Goal: Task Accomplishment & Management: Manage account settings

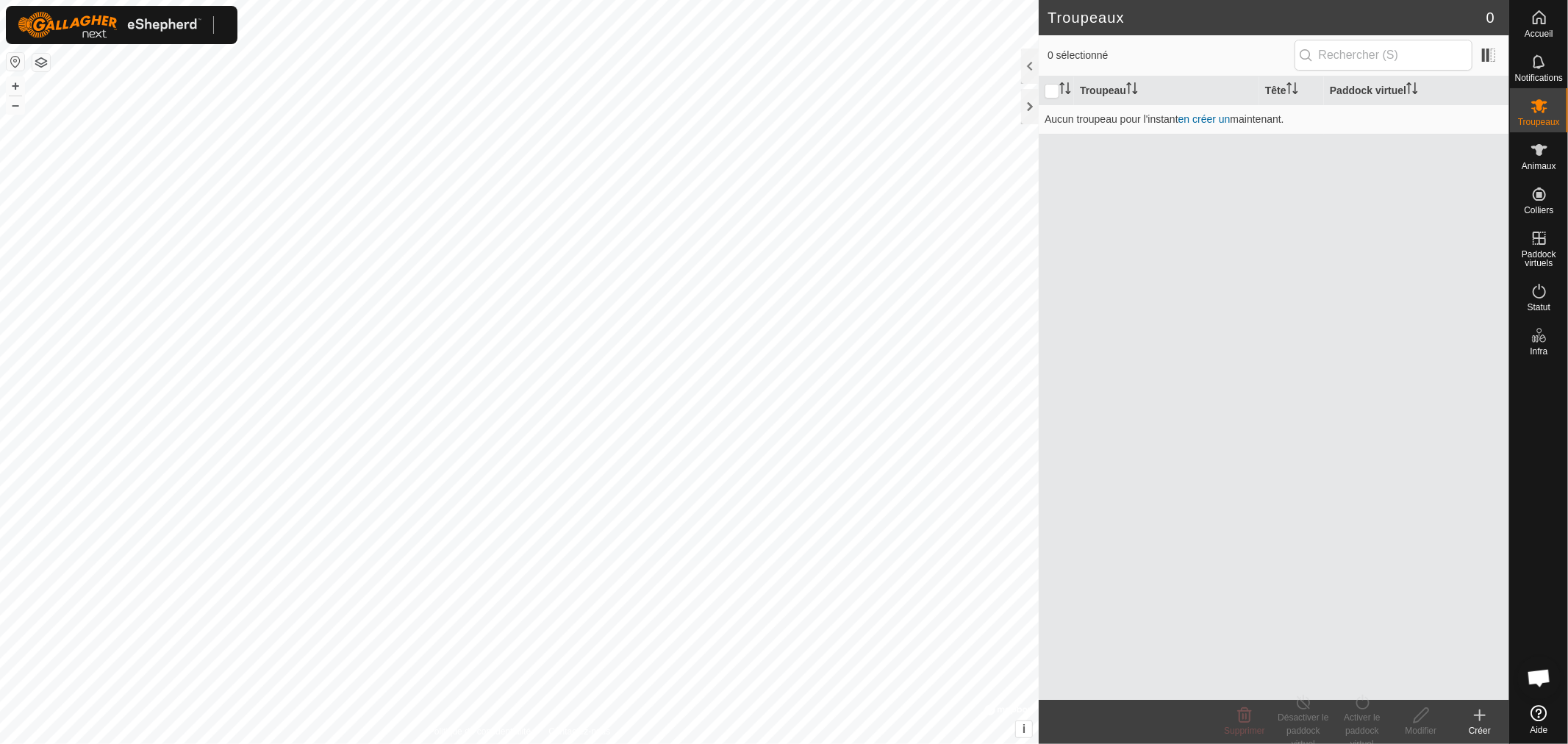
scroll to position [305, 0]
click at [1254, 156] on icon at bounding box center [1539, 150] width 17 height 17
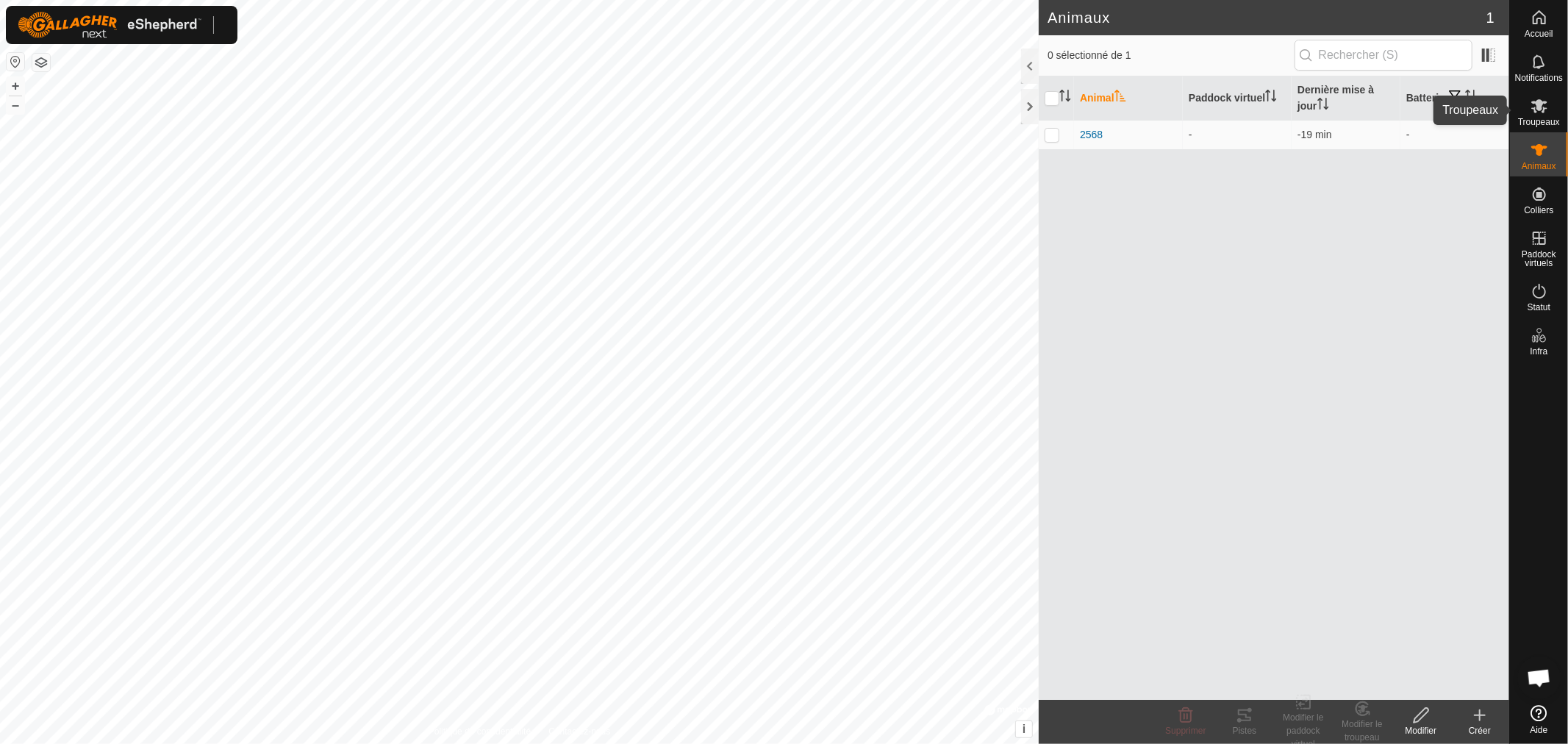
click at [1254, 113] on icon at bounding box center [1539, 106] width 17 height 17
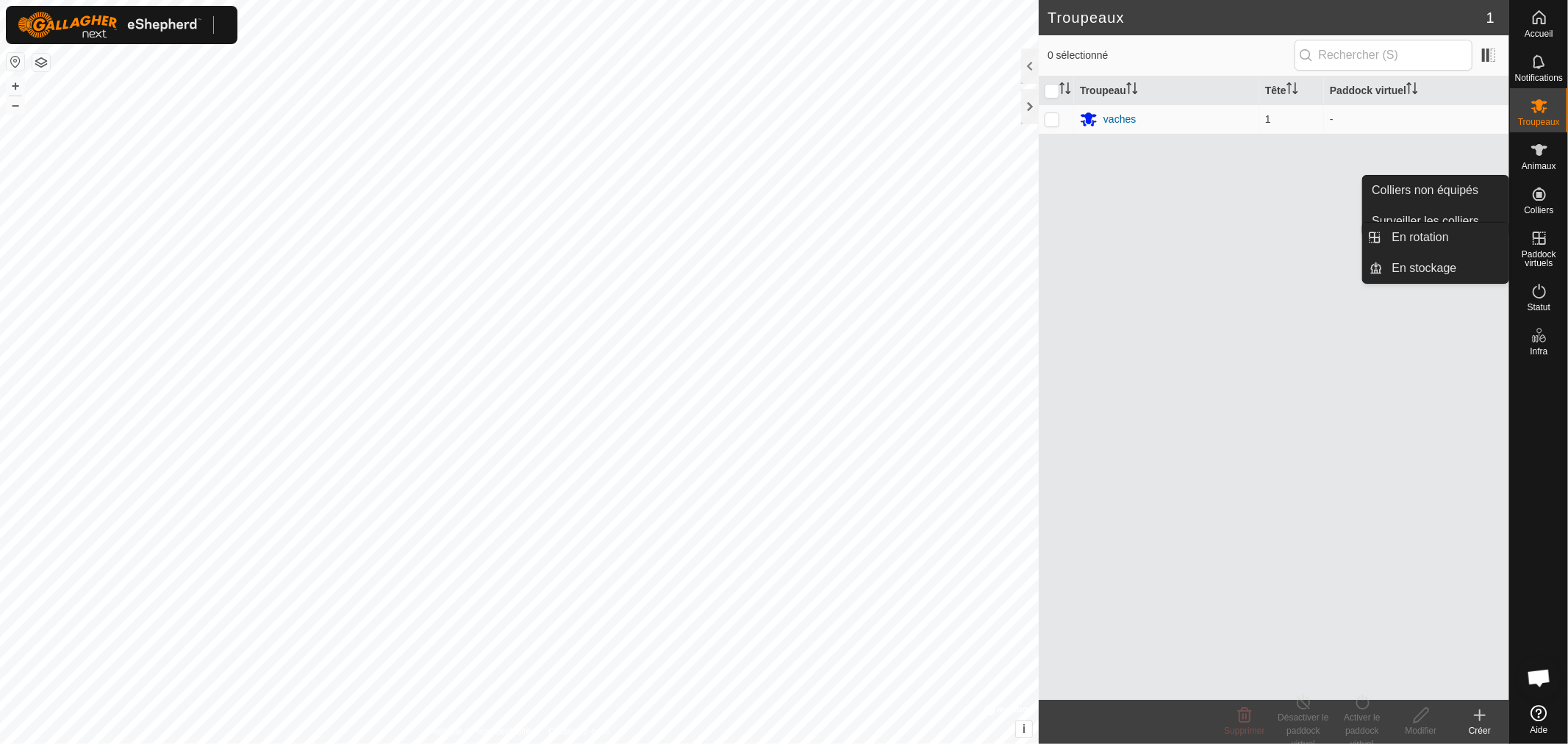
click at [1254, 239] on icon at bounding box center [1539, 238] width 17 height 17
click at [1254, 239] on link "En rotation" at bounding box center [1446, 237] width 125 height 29
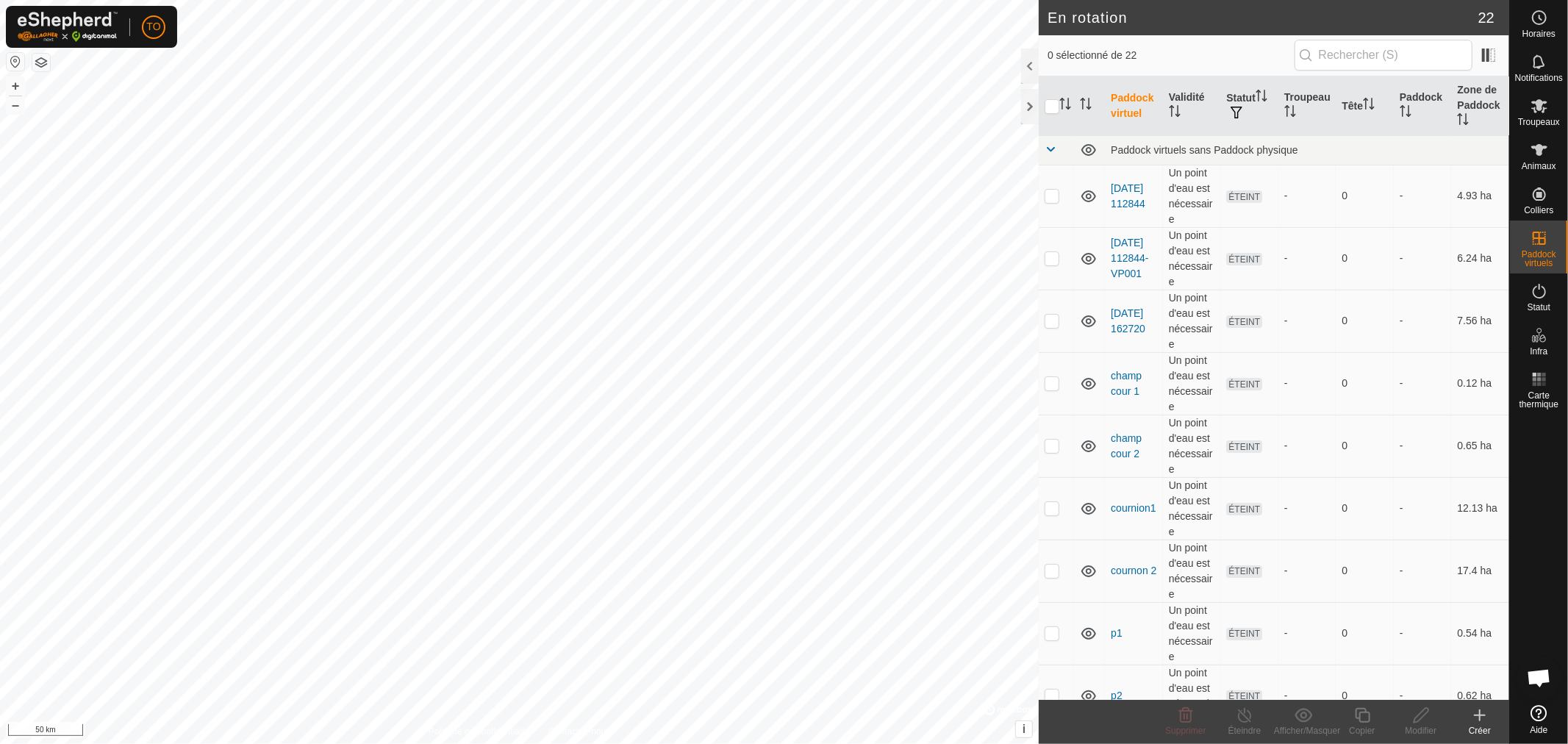
scroll to position [305, 0]
checkbox input "true"
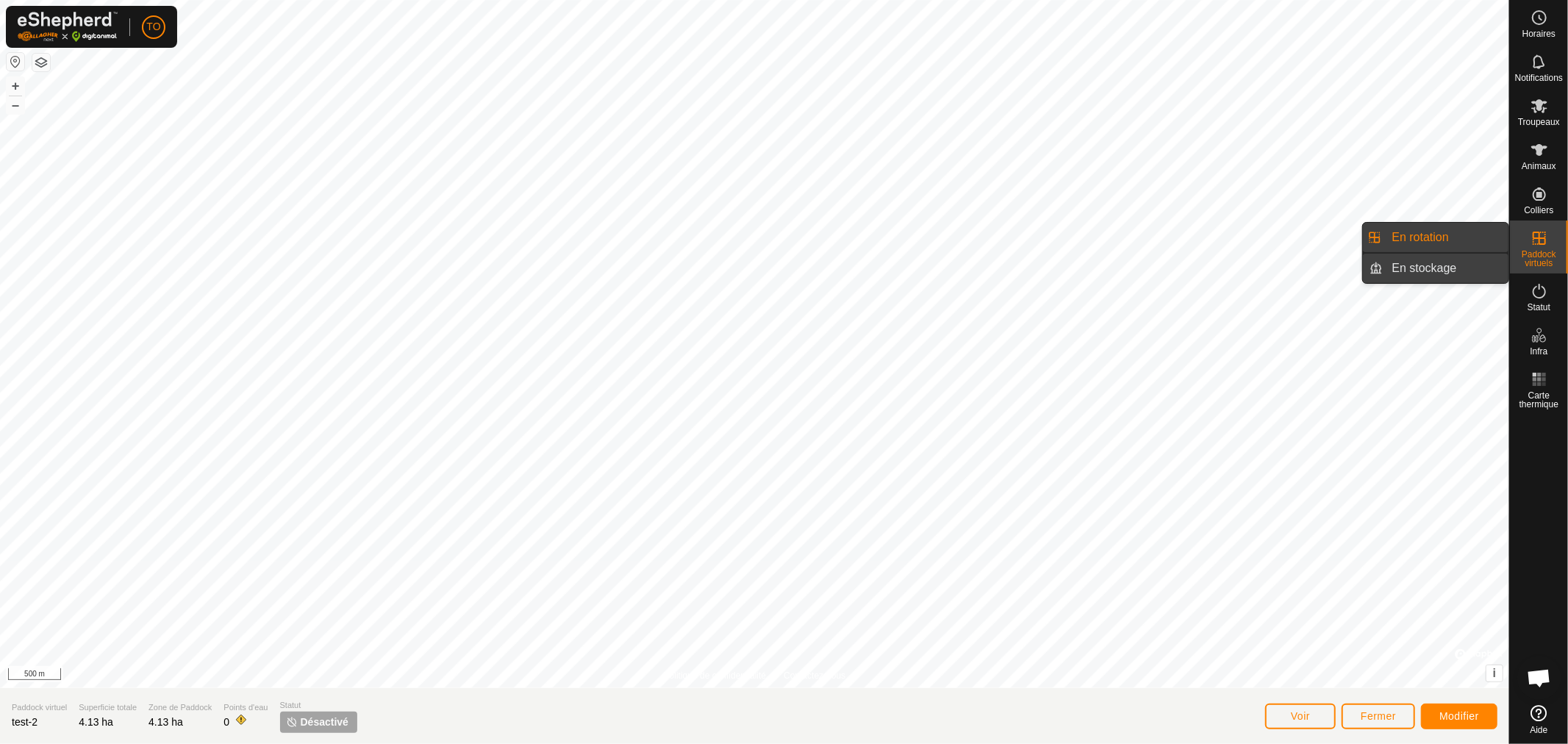
click at [1421, 262] on link "En stockage" at bounding box center [1446, 267] width 125 height 29
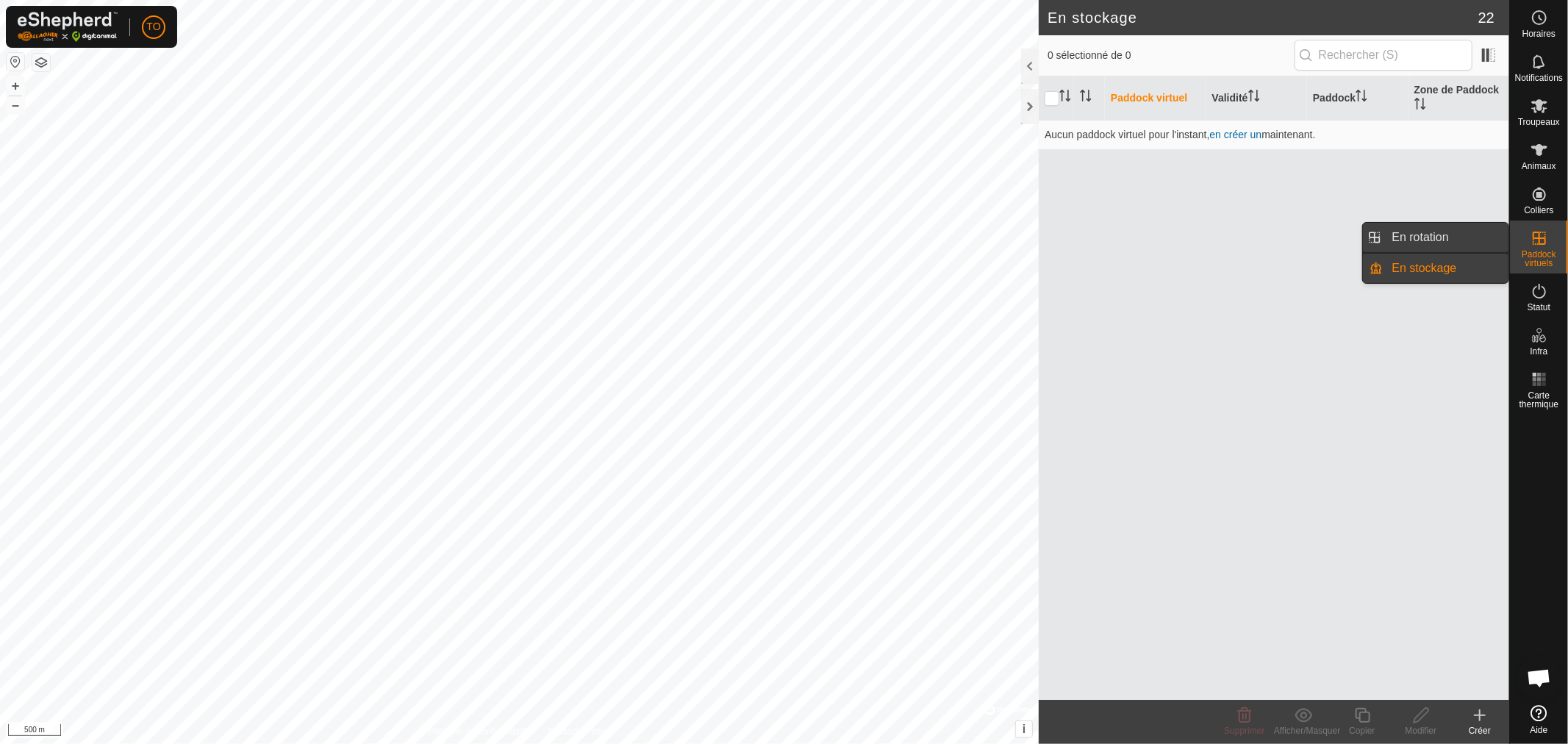
click at [1442, 243] on link "En rotation" at bounding box center [1446, 237] width 125 height 29
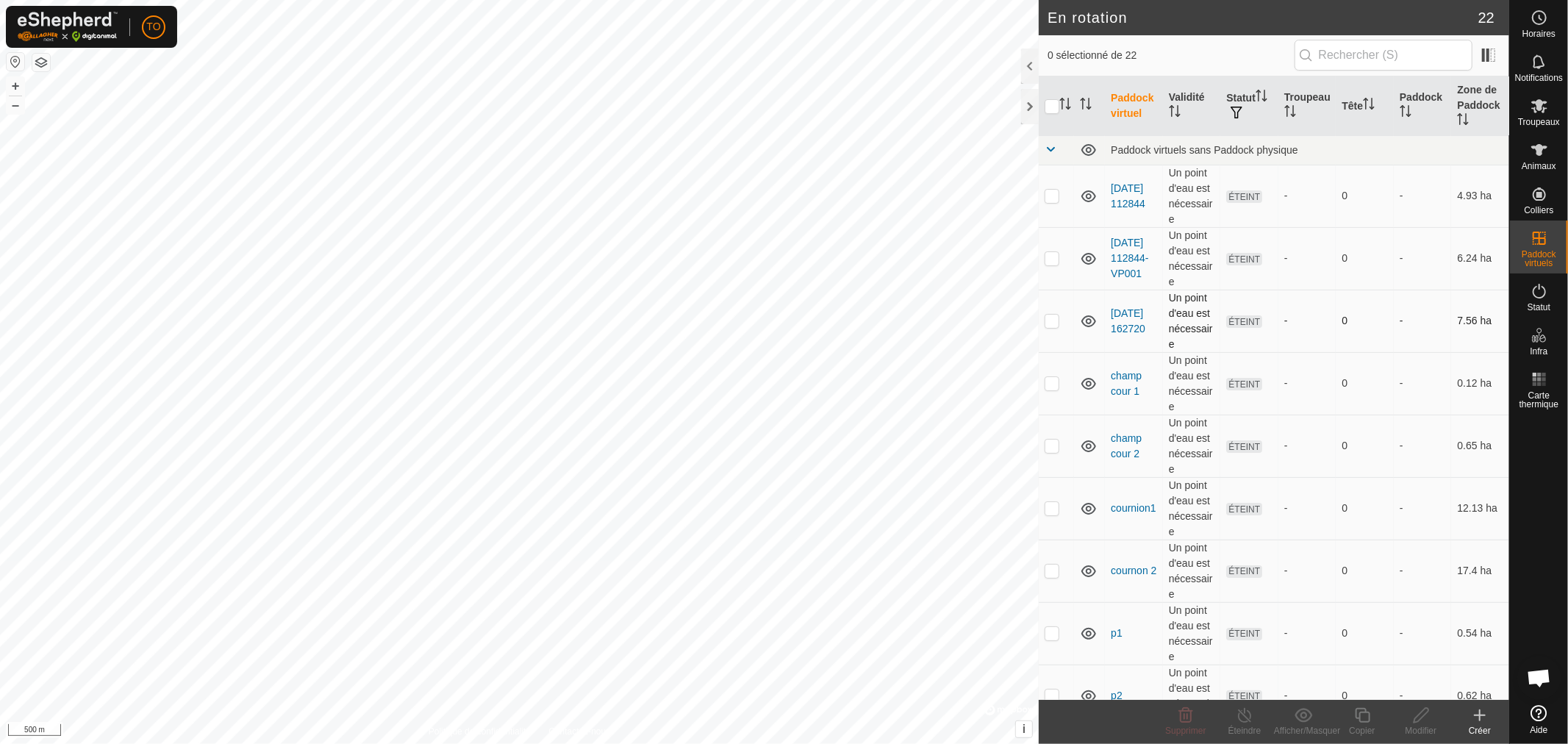
checkbox input "true"
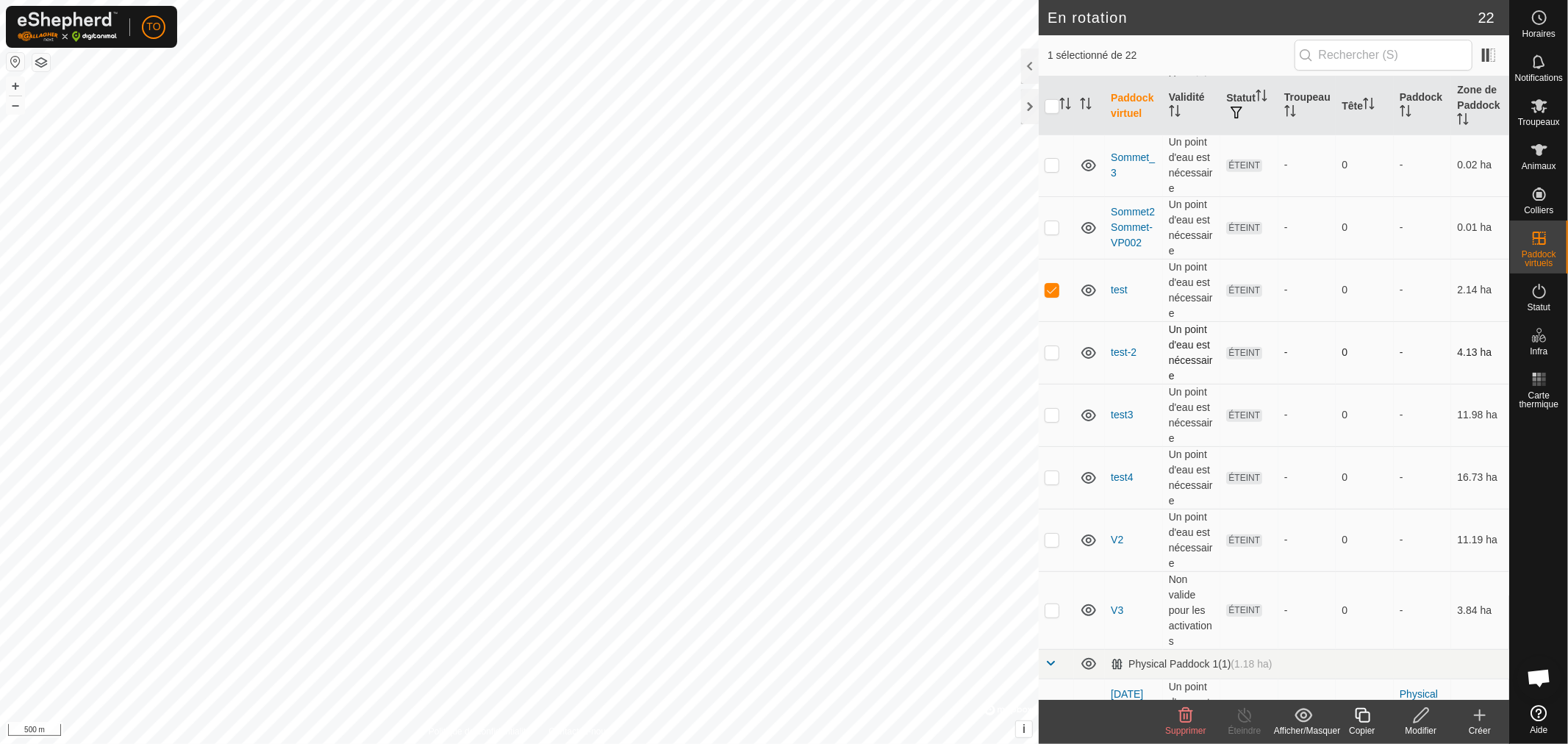
scroll to position [855, 0]
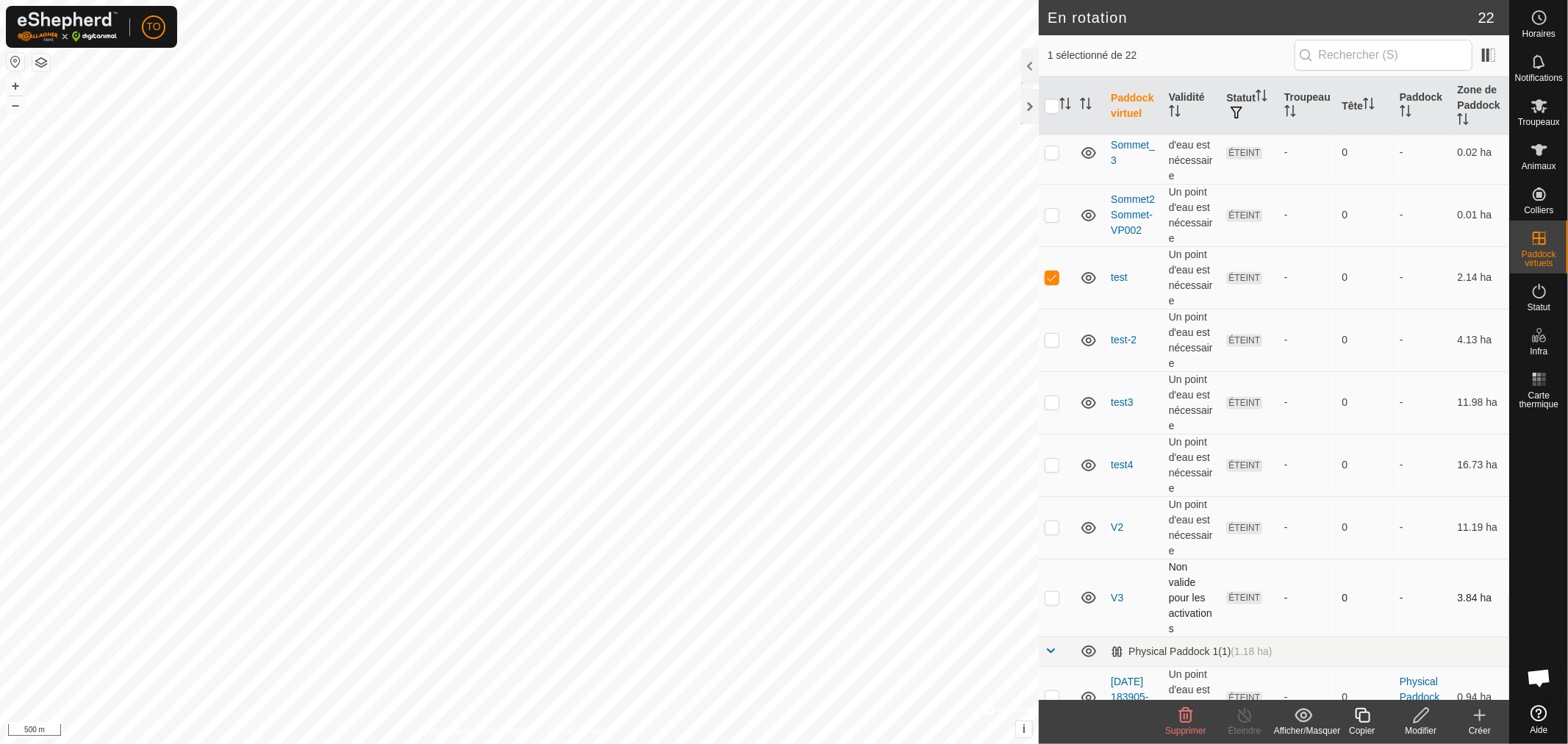
click at [1049, 592] on p-checkbox at bounding box center [1051, 597] width 15 height 12
checkbox input "true"
click at [1060, 496] on td at bounding box center [1056, 527] width 36 height 62
checkbox input "true"
click at [1055, 433] on td at bounding box center [1056, 464] width 36 height 62
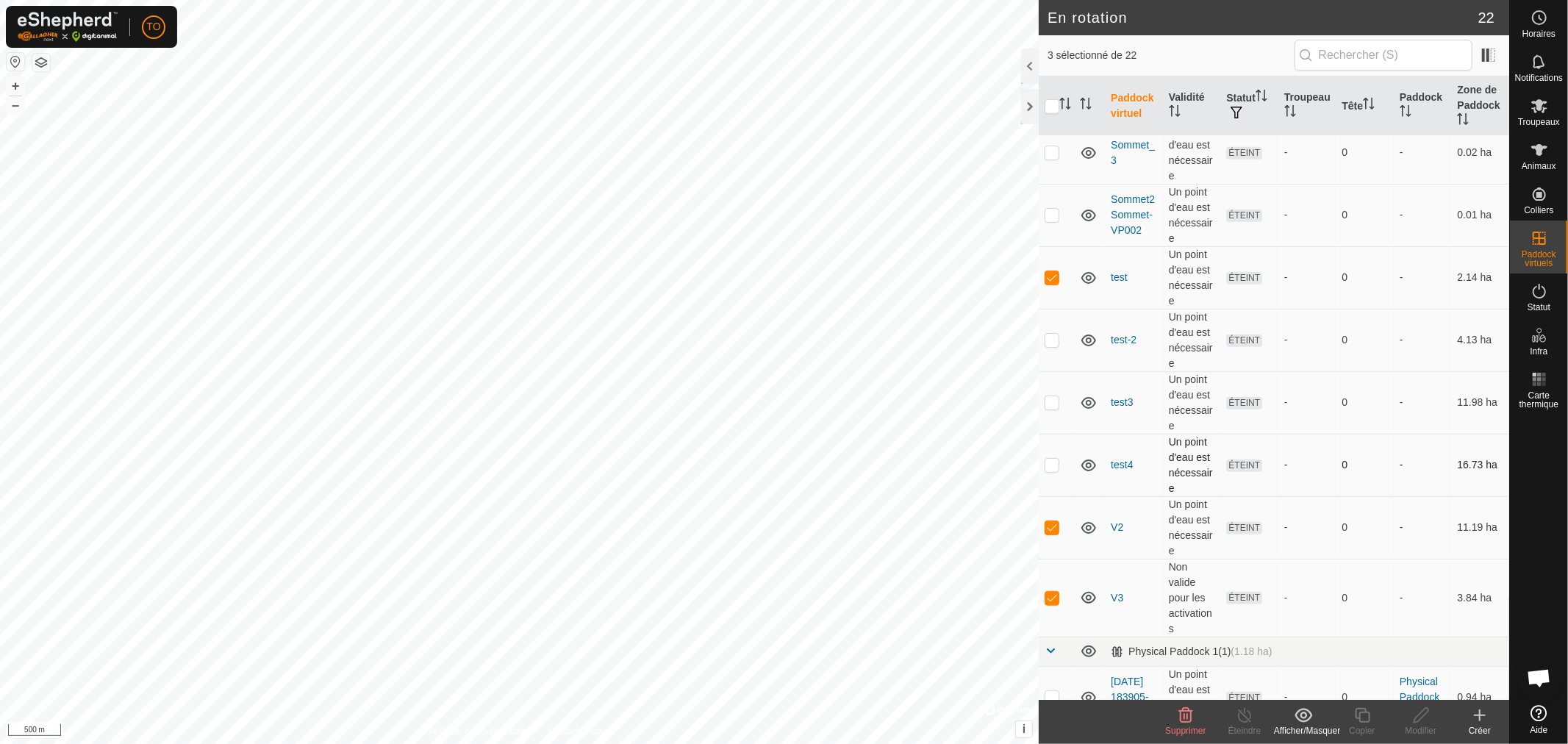
checkbox input "true"
click at [1047, 396] on p-checkbox at bounding box center [1051, 402] width 15 height 12
checkbox input "true"
click at [1056, 334] on p-checkbox at bounding box center [1051, 339] width 15 height 12
checkbox input "true"
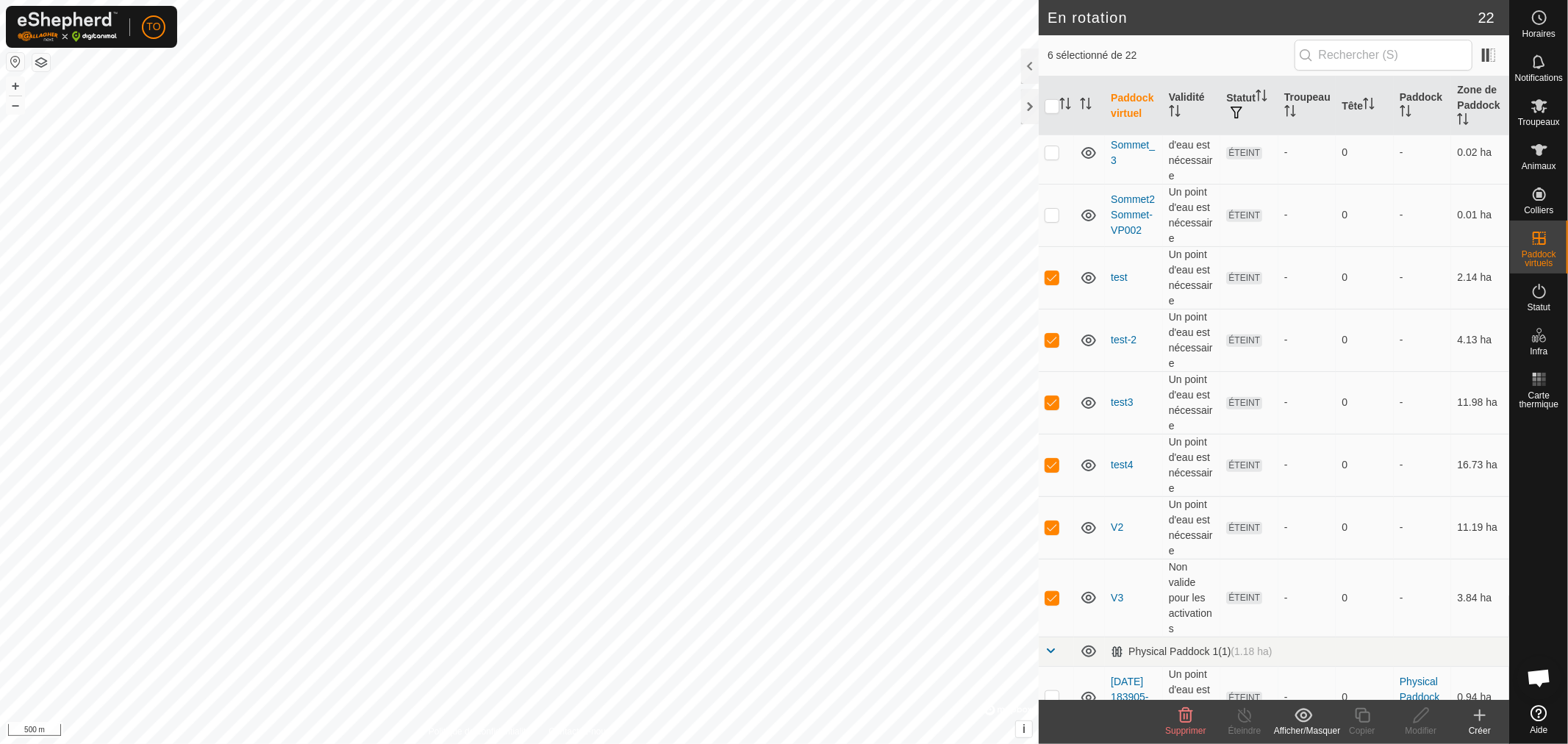
click at [1187, 714] on icon at bounding box center [1186, 715] width 14 height 15
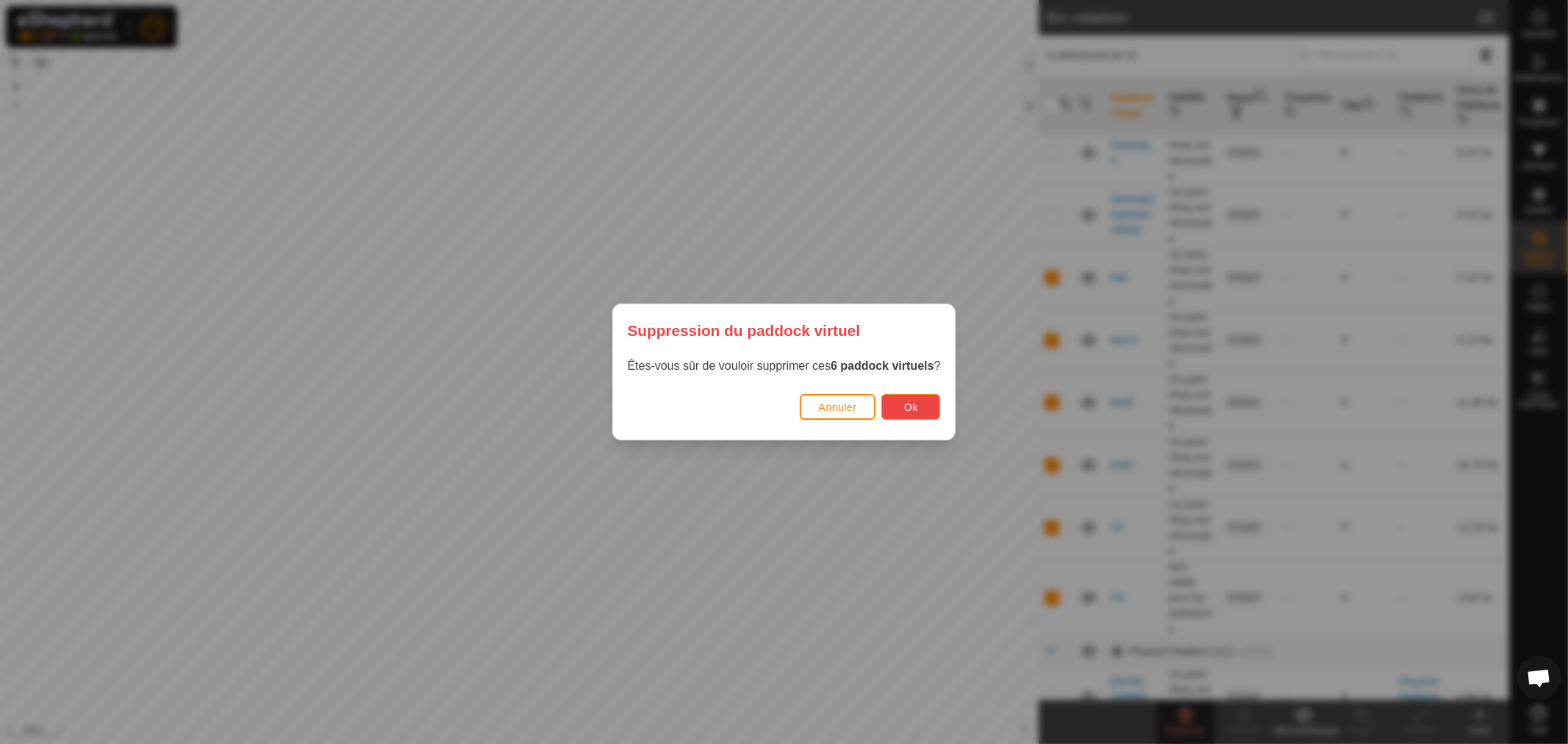
click at [907, 397] on button "Ok" at bounding box center [911, 406] width 59 height 26
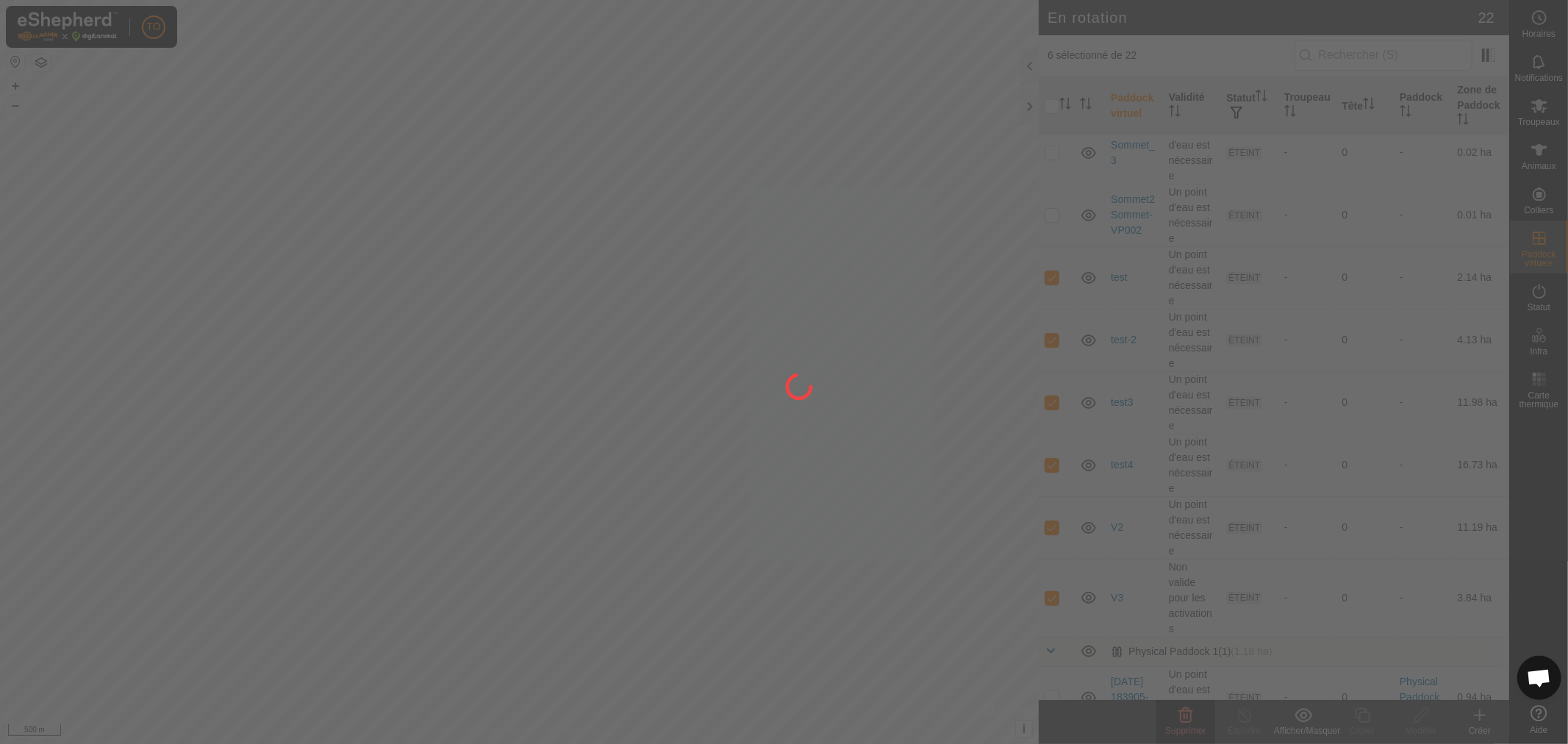
checkbox input "false"
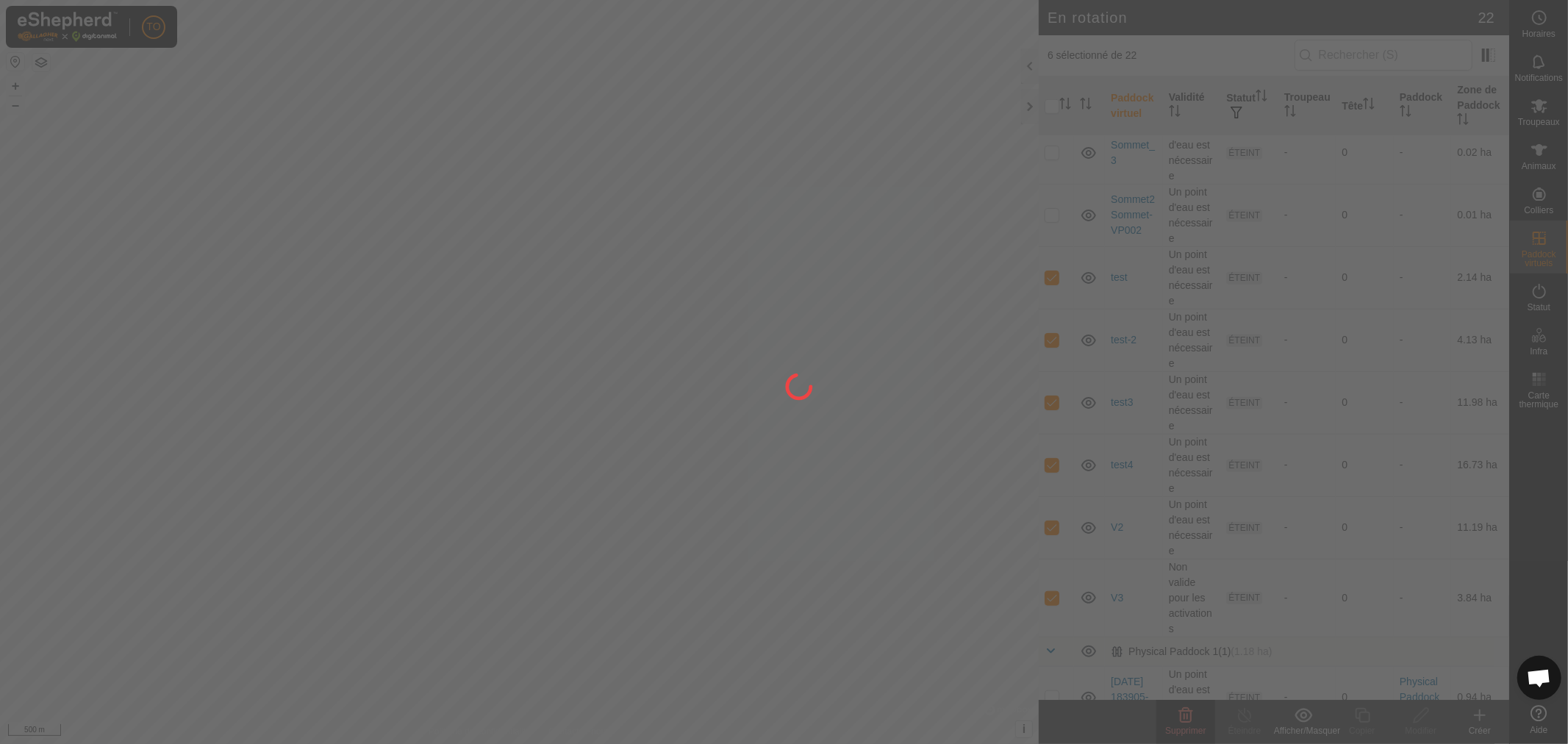
checkbox input "false"
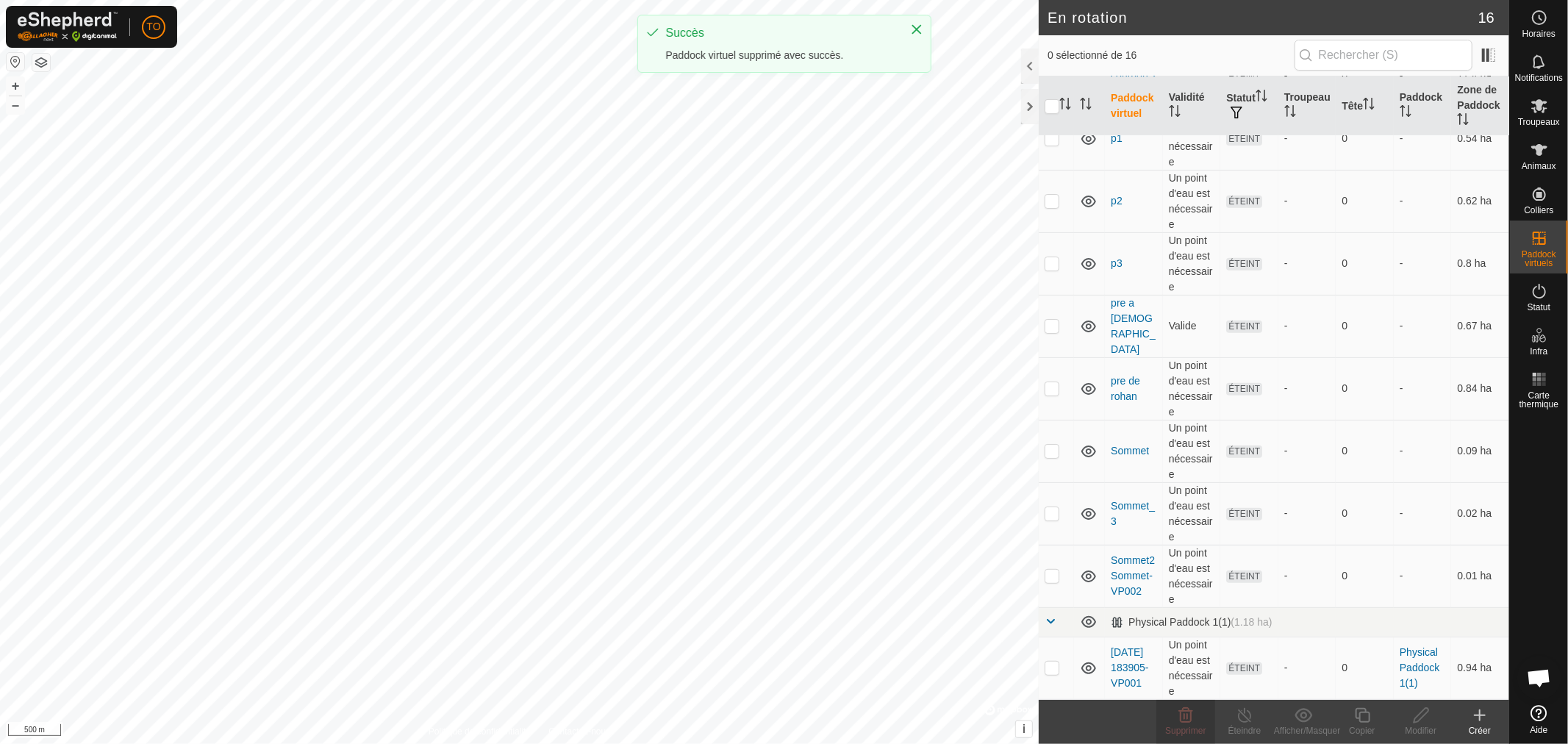
scroll to position [0, 0]
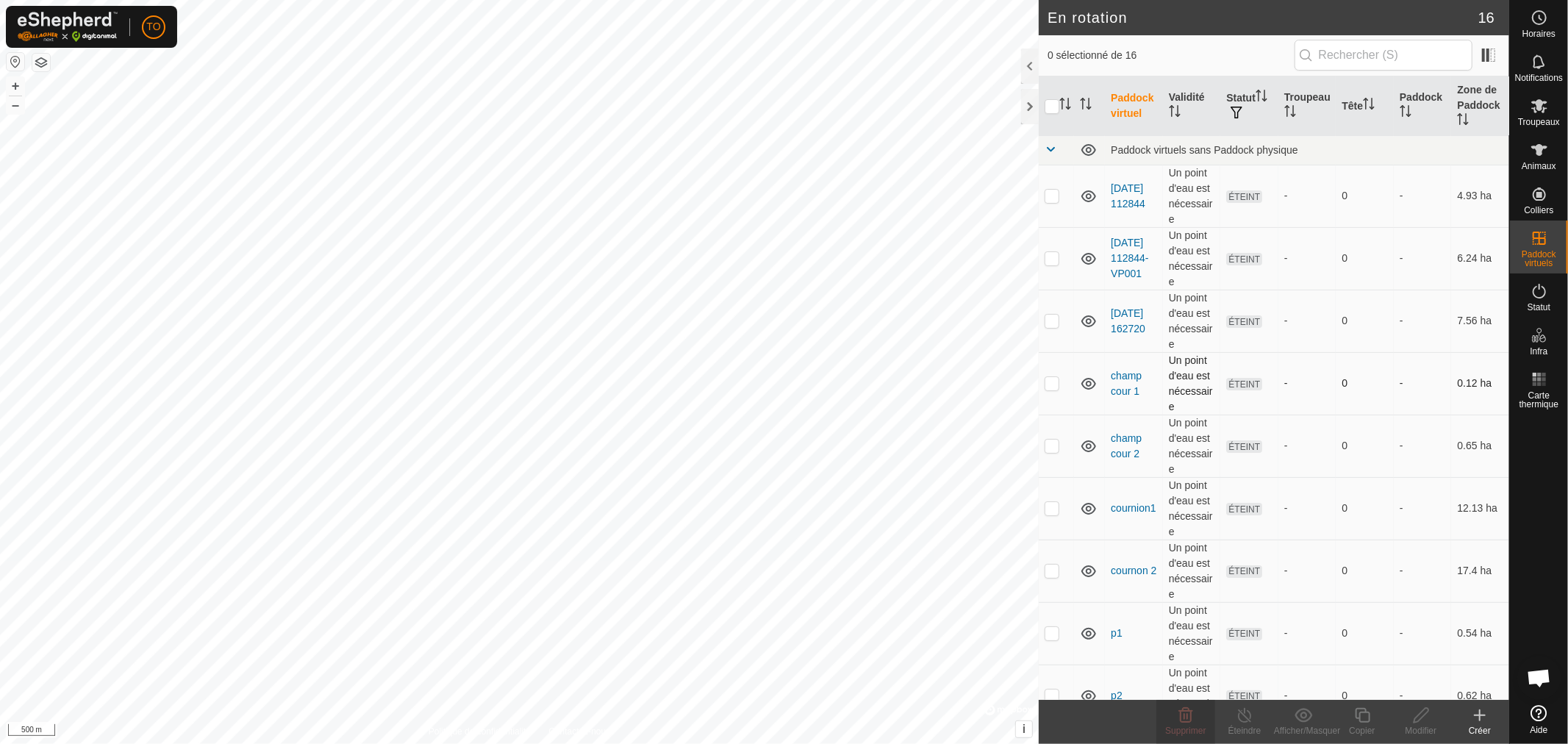
checkbox input "true"
click at [1048, 510] on p-checkbox at bounding box center [1051, 507] width 15 height 12
checkbox input "true"
click at [1055, 576] on p-checkbox at bounding box center [1051, 570] width 15 height 12
checkbox input "true"
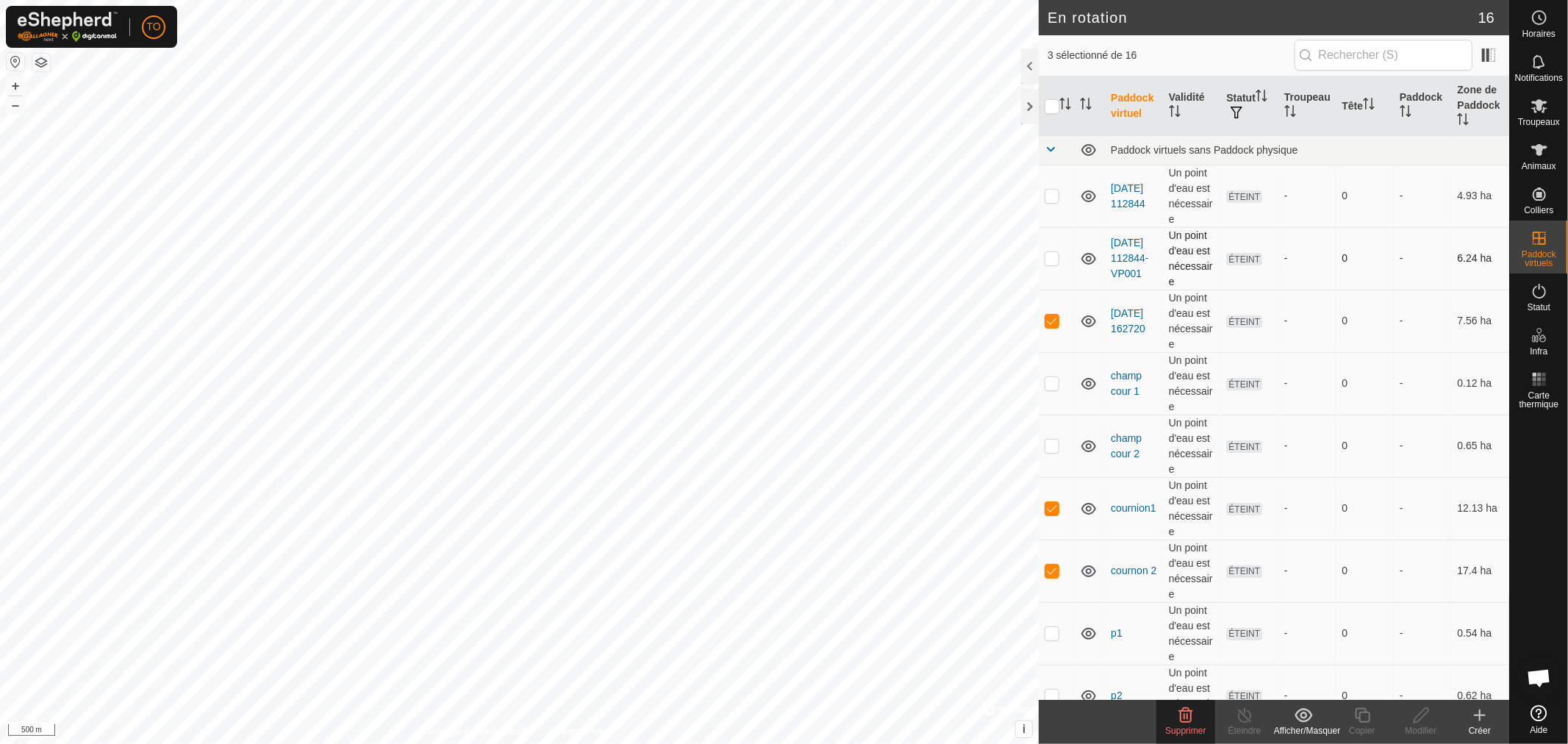
click at [1058, 260] on p-checkbox at bounding box center [1051, 257] width 15 height 12
checkbox input "true"
click at [1042, 196] on td at bounding box center [1056, 196] width 36 height 62
checkbox input "true"
click at [1058, 391] on td at bounding box center [1056, 383] width 36 height 62
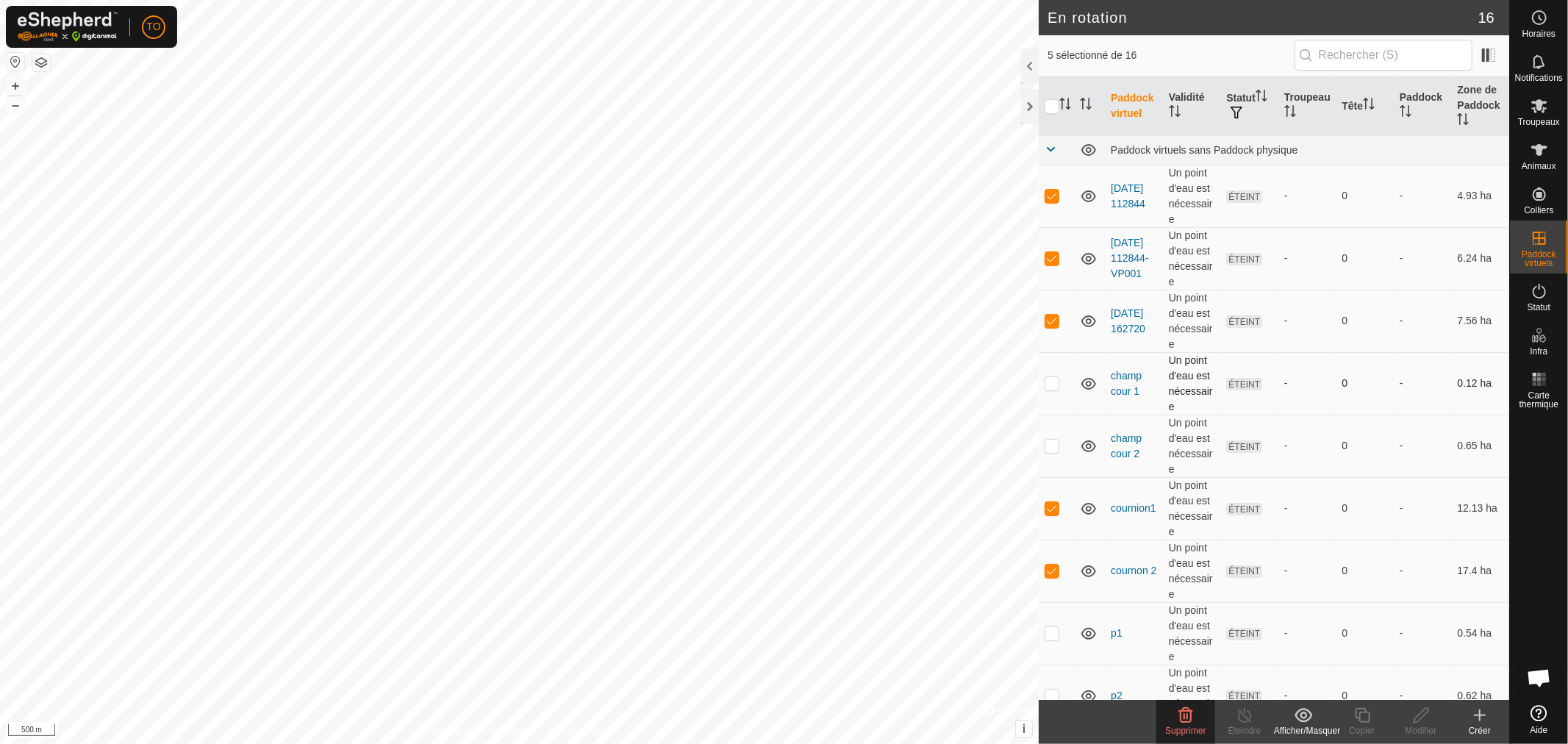
checkbox input "true"
click at [1188, 727] on span "Supprimer" at bounding box center [1184, 730] width 40 height 10
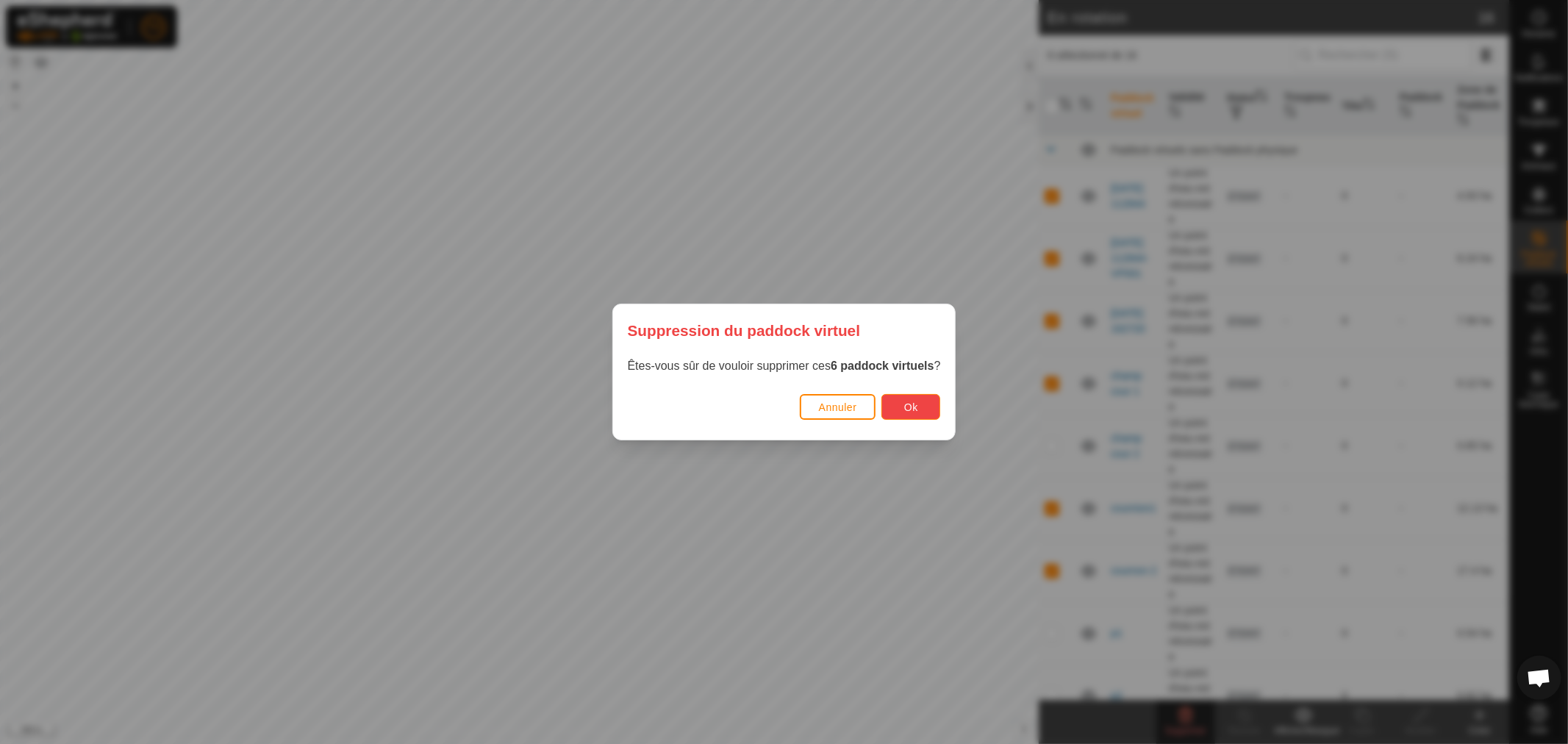
click at [924, 413] on button "Ok" at bounding box center [911, 406] width 59 height 26
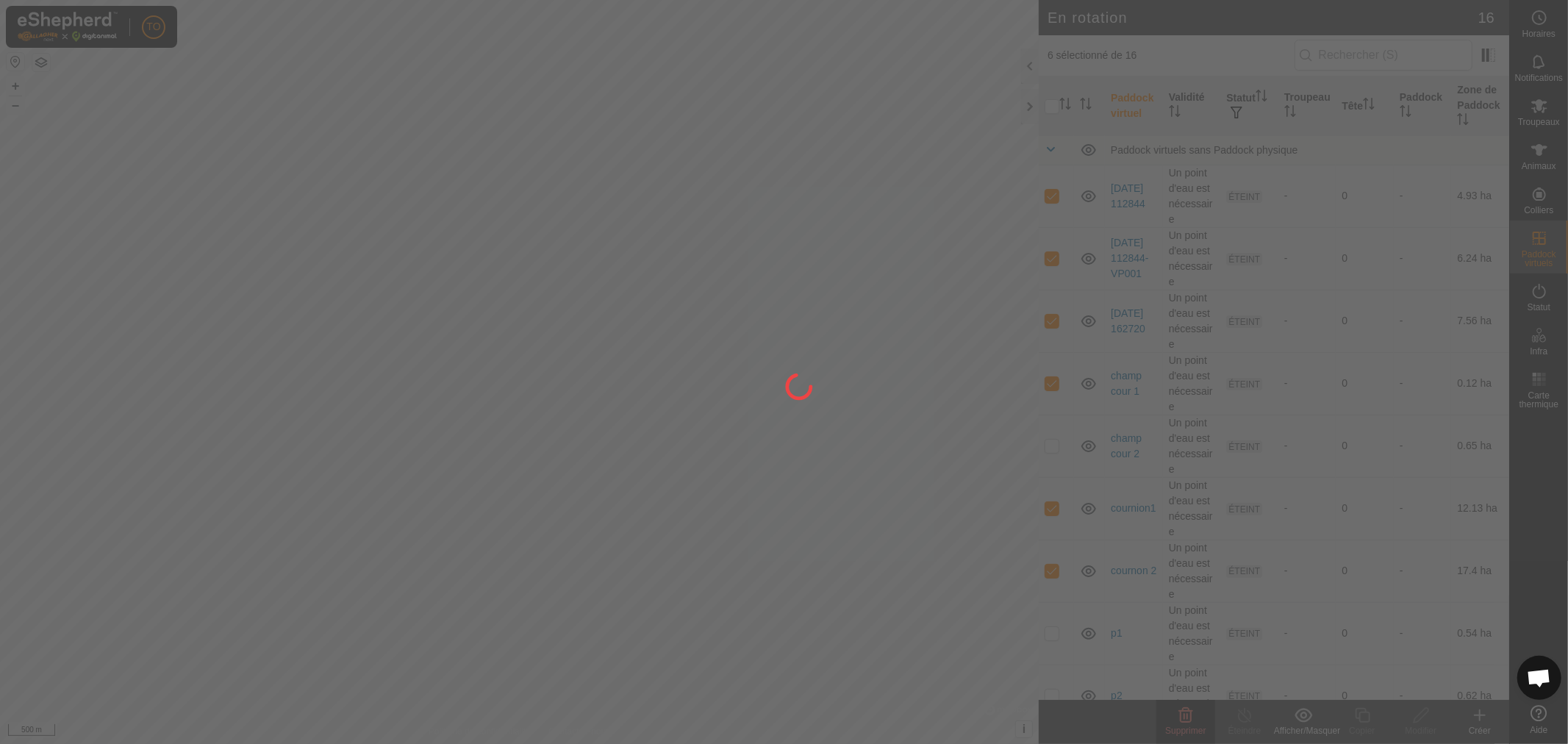
checkbox input "false"
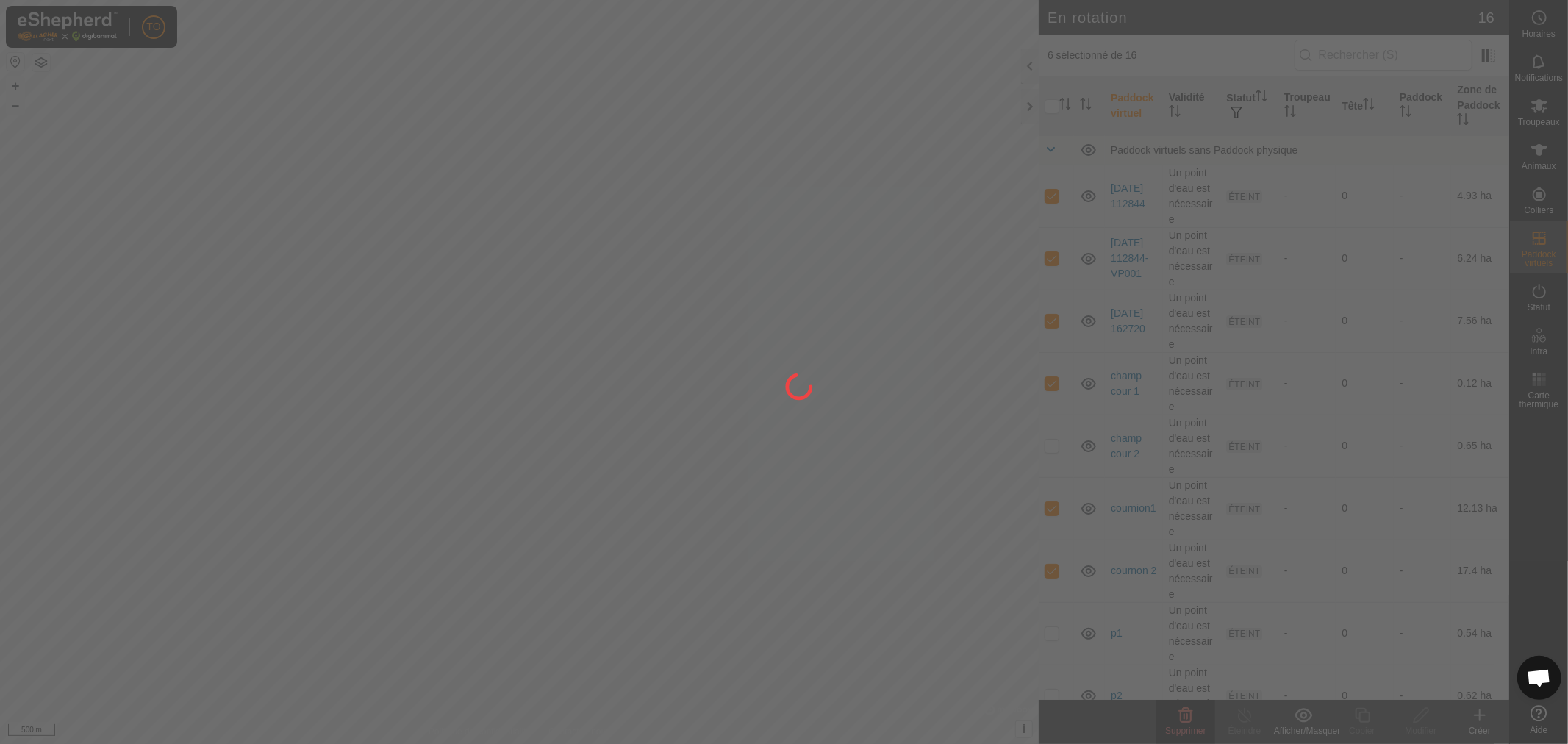
checkbox input "false"
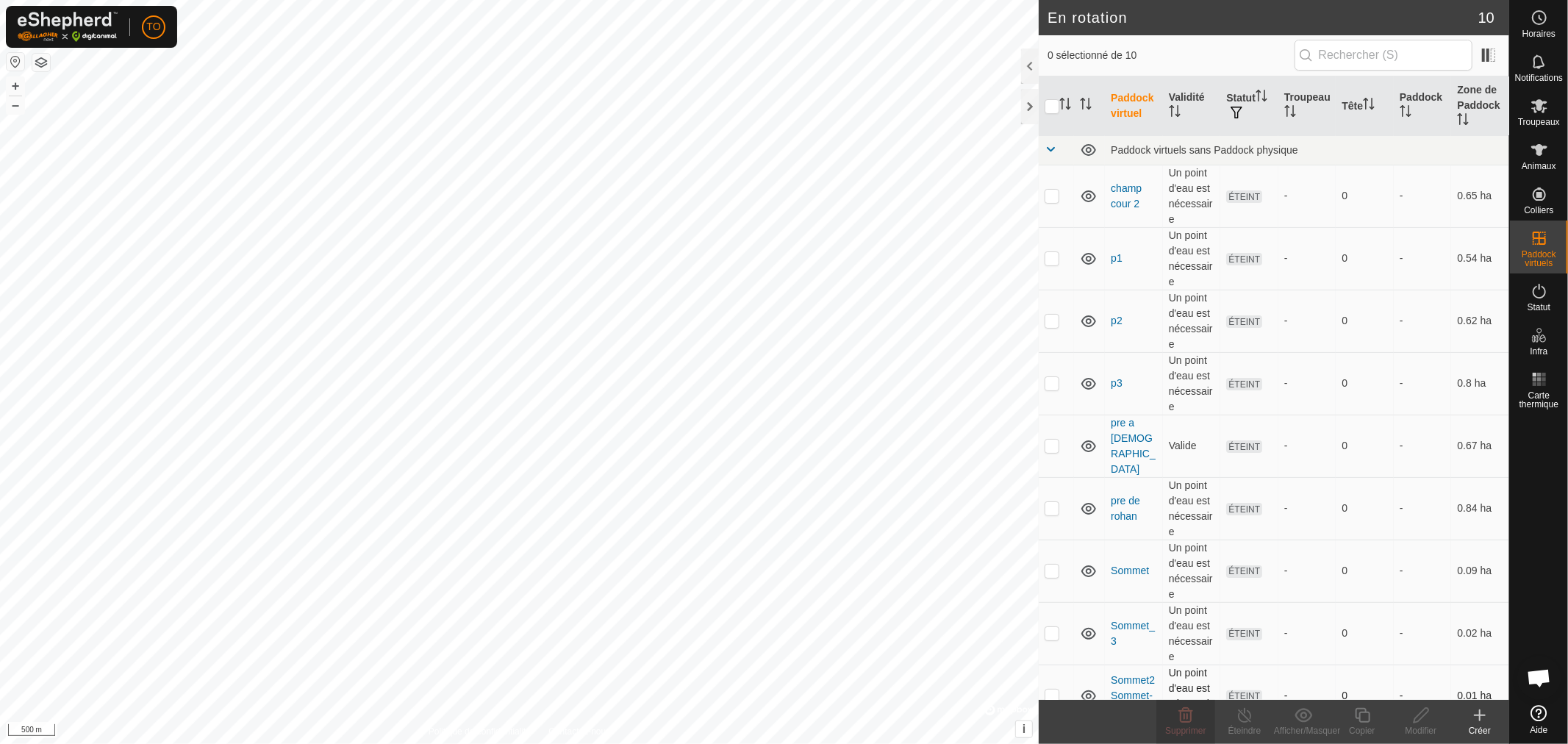
drag, startPoint x: 1058, startPoint y: 673, endPoint x: 1058, endPoint y: 661, distance: 12.0
click at [1058, 672] on td at bounding box center [1056, 695] width 36 height 62
checkbox input "true"
click at [1045, 626] on p-checkbox at bounding box center [1051, 632] width 15 height 12
checkbox input "true"
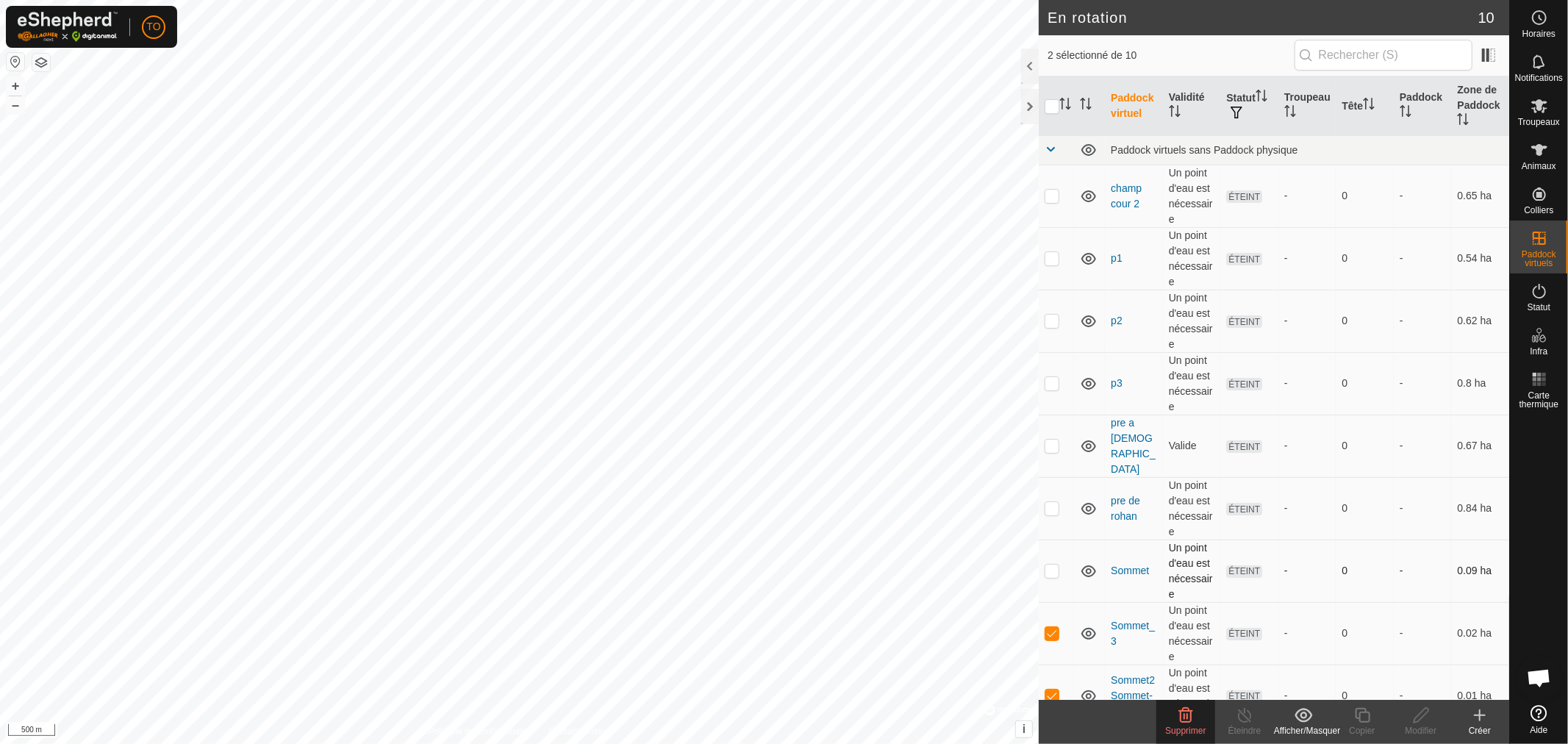
click at [1051, 564] on p-checkbox at bounding box center [1051, 570] width 15 height 12
checkbox input "true"
drag, startPoint x: 1049, startPoint y: 385, endPoint x: 1068, endPoint y: 368, distance: 25.5
click at [1052, 385] on p-checkbox at bounding box center [1051, 383] width 15 height 12
checkbox input "true"
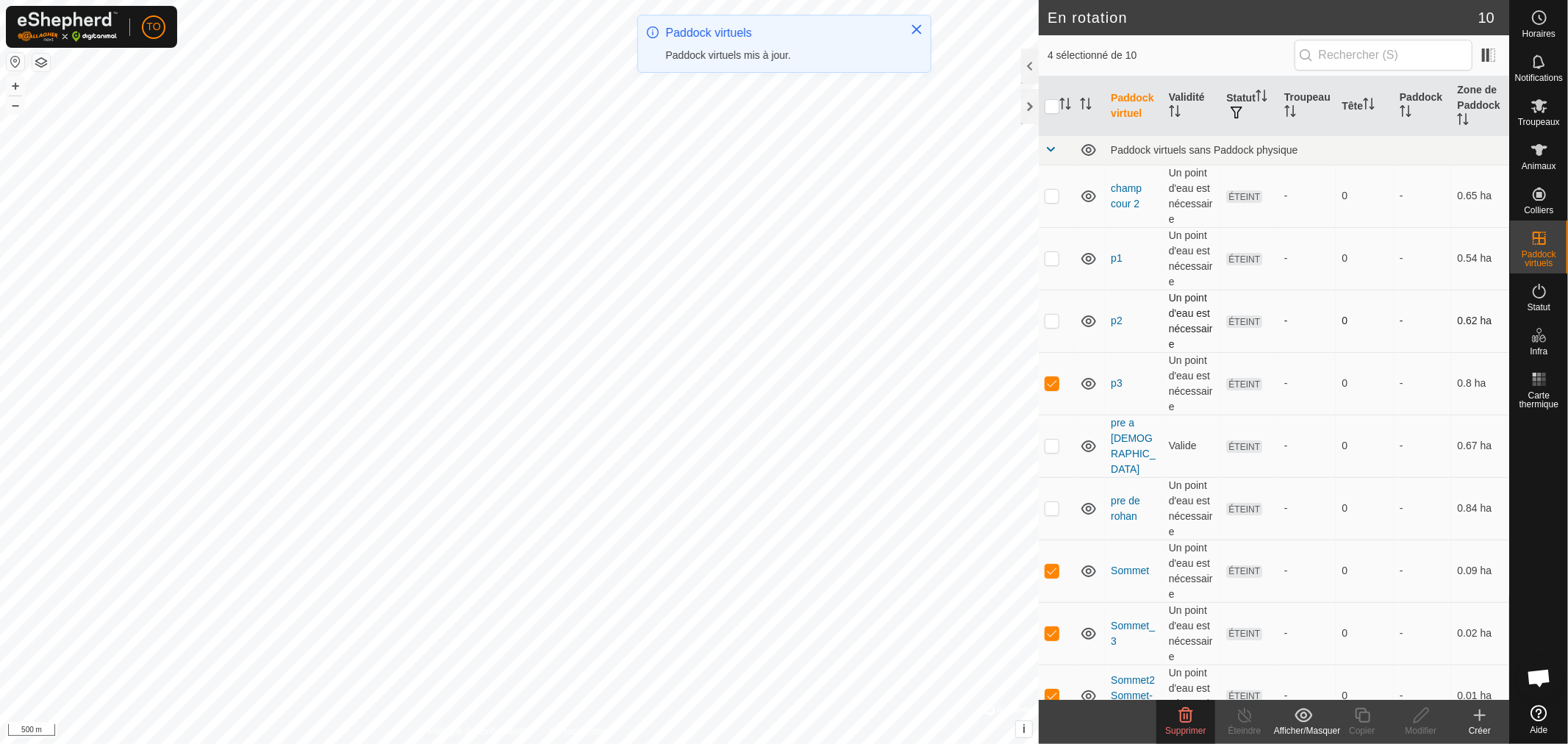
click at [1053, 326] on p-checkbox at bounding box center [1051, 320] width 15 height 12
checkbox input "true"
click at [1060, 264] on td at bounding box center [1056, 258] width 36 height 62
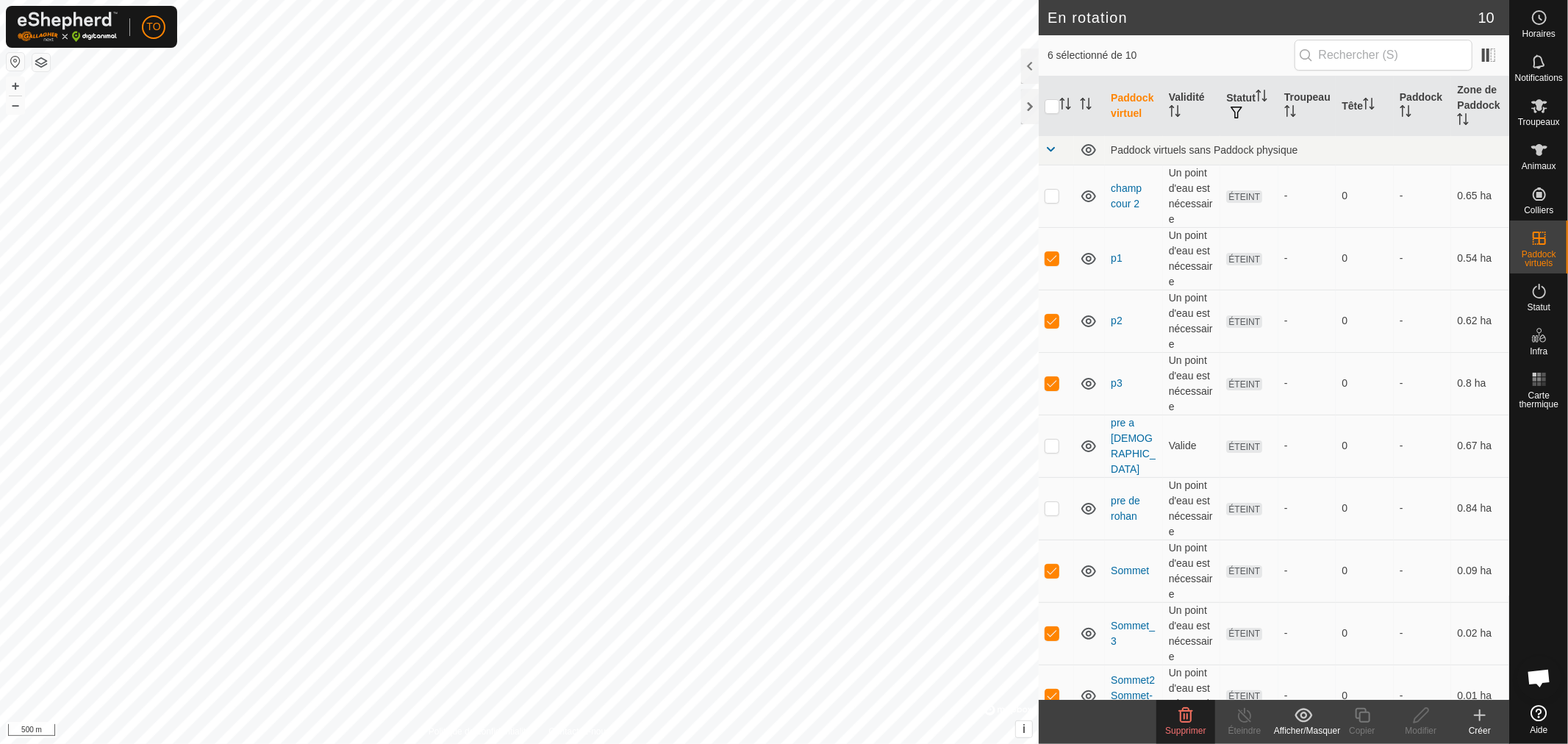
click at [1198, 723] on div "Supprimer" at bounding box center [1185, 730] width 59 height 13
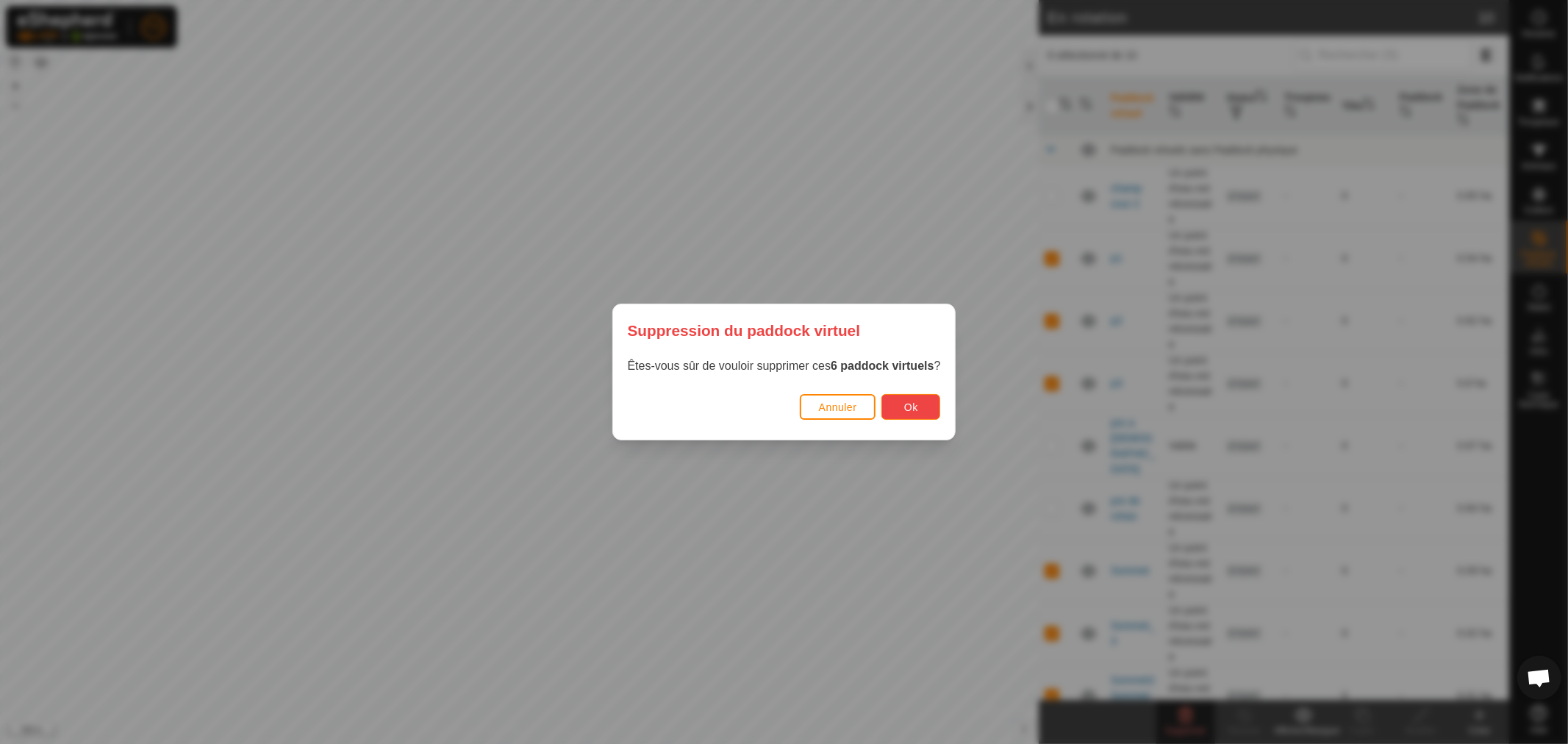
click at [918, 402] on span "Ok" at bounding box center [911, 407] width 14 height 12
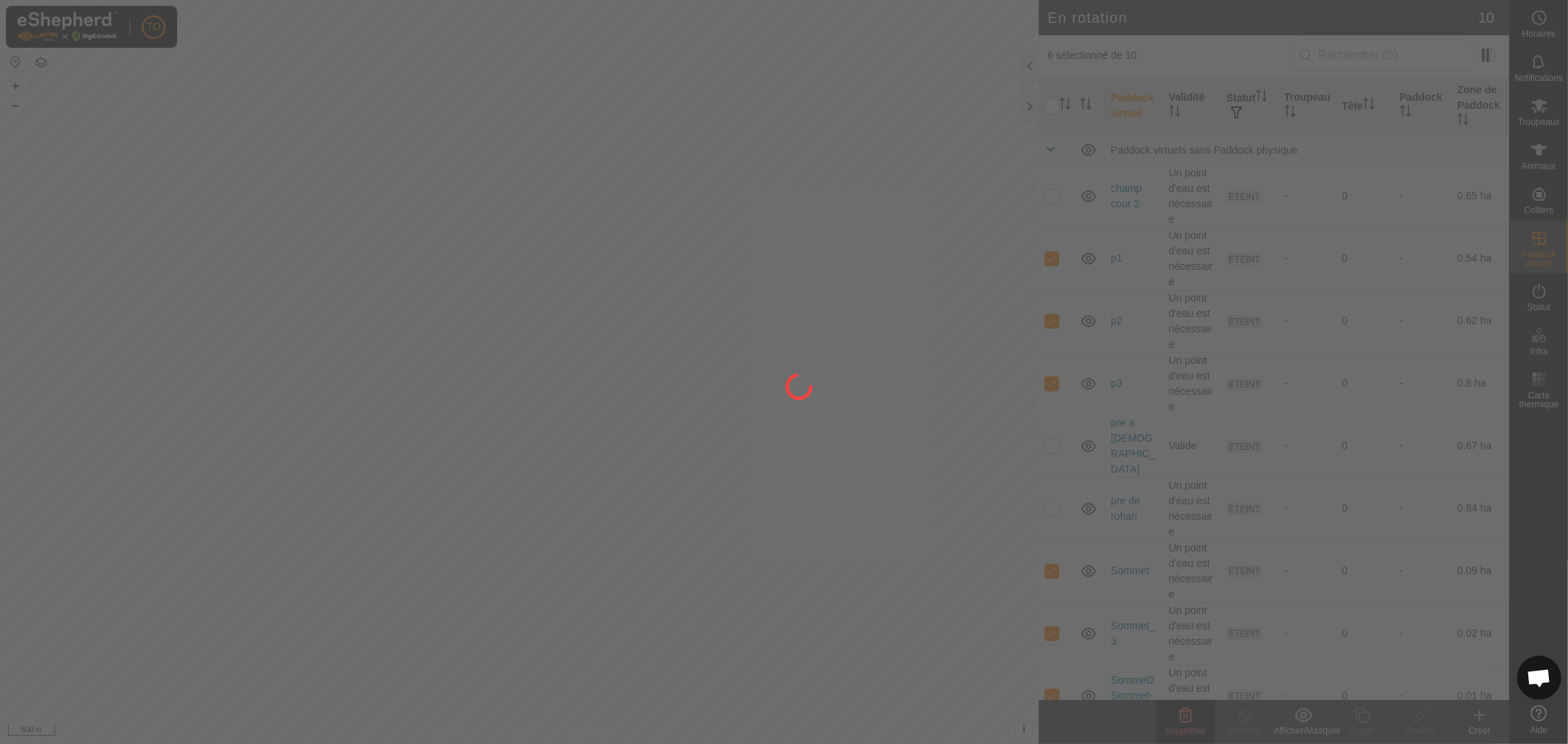
checkbox input "false"
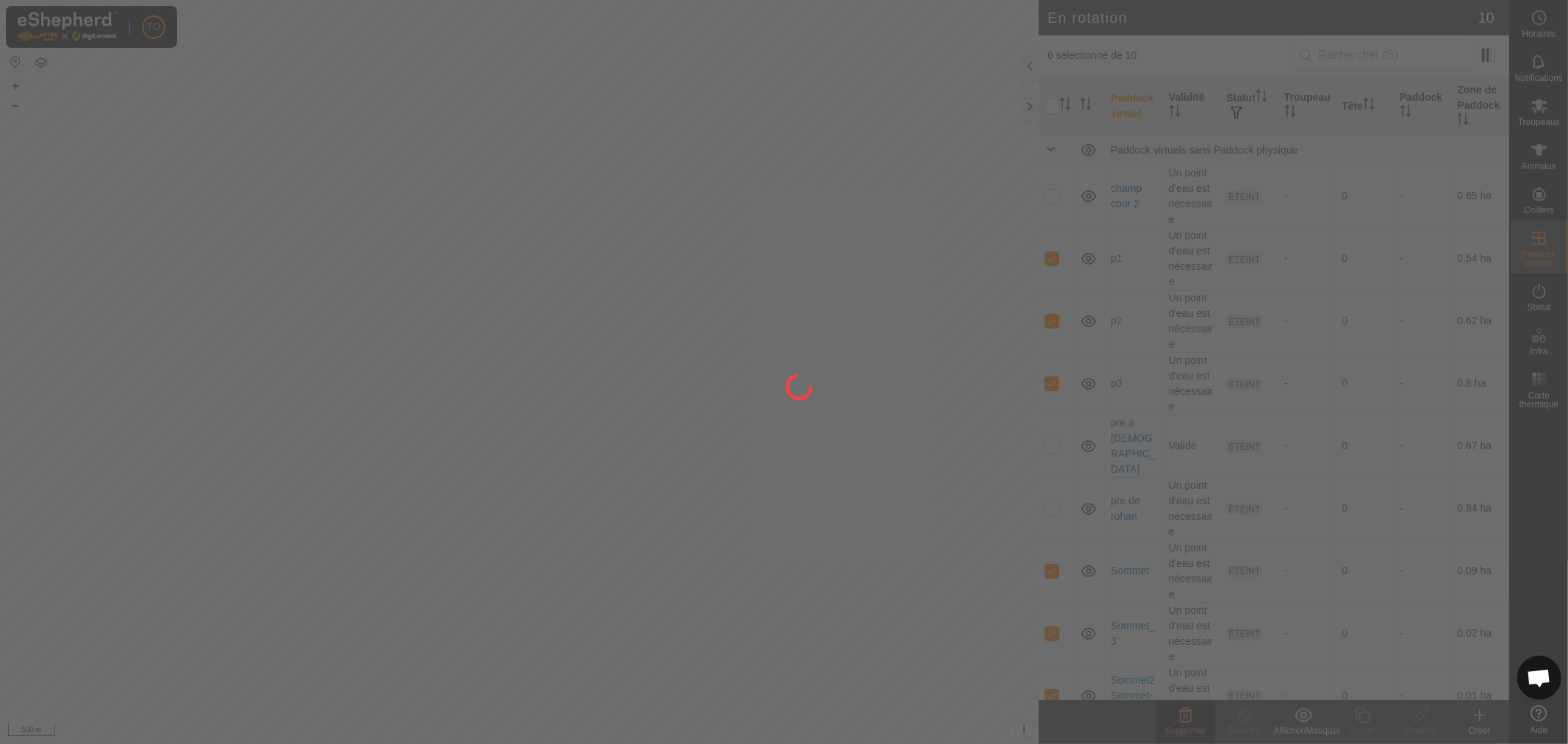
checkbox input "false"
